Goal: Answer question/provide support

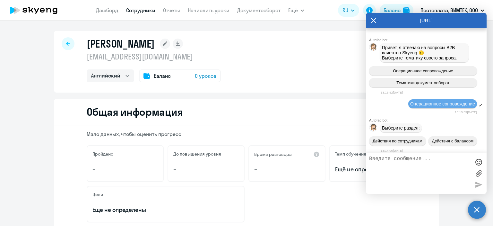
select select "english"
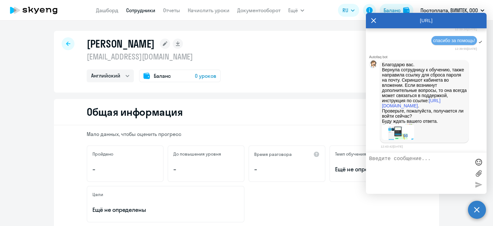
scroll to position [2749, 0]
drag, startPoint x: 382, startPoint y: 61, endPoint x: 456, endPoint y: 119, distance: 93.9
click at [456, 119] on div "Благодарю вас. Вернула сотрудницу к обучению, также направила ссылку для сброса…" at bounding box center [424, 101] width 89 height 83
copy p "Благодарю вас. Вернула сотрудницу к обучению, также направила ссылку для сброса…"
click at [395, 132] on img at bounding box center [398, 132] width 32 height 16
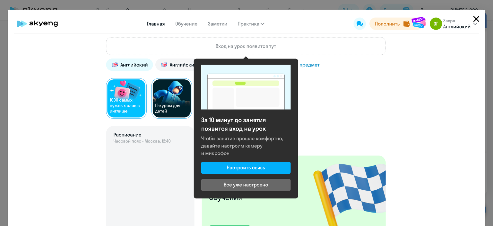
click at [477, 18] on icon "Close" at bounding box center [476, 19] width 10 height 10
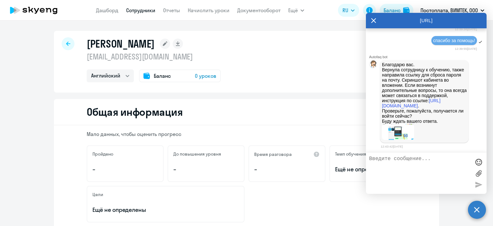
click at [406, 171] on textarea at bounding box center [419, 173] width 101 height 35
type textarea "благодарю за помощь! взяла время на проверку)"
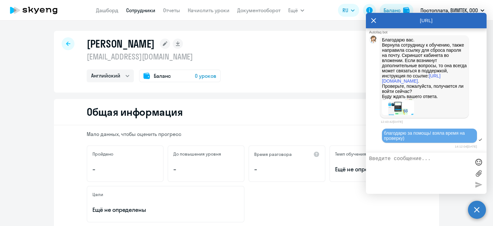
scroll to position [2774, 0]
click at [373, 18] on icon at bounding box center [373, 20] width 5 height 15
